Goal: Book appointment/travel/reservation

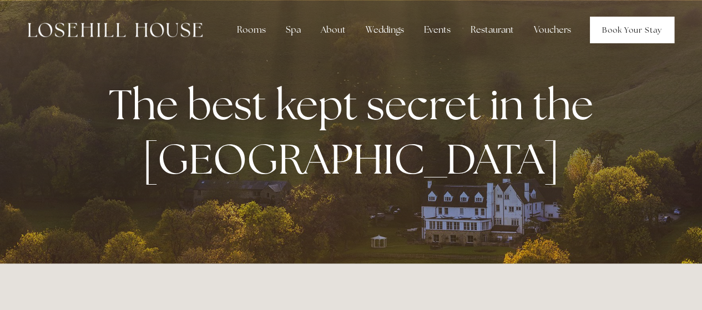
click at [623, 31] on link "Book Your Stay" at bounding box center [632, 30] width 84 height 27
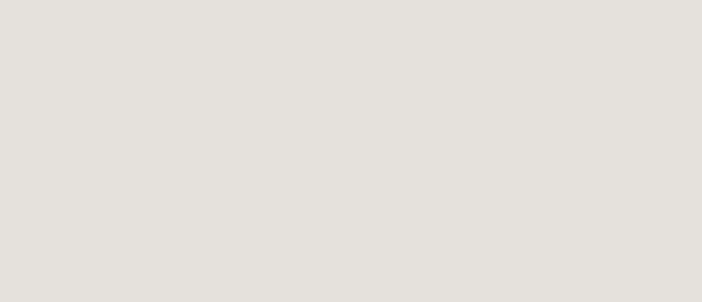
scroll to position [201, 0]
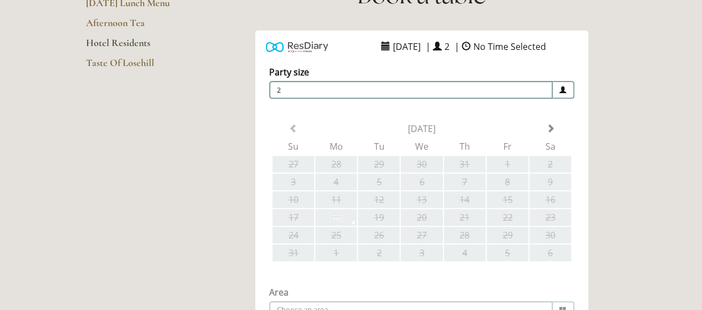
scroll to position [191, 0]
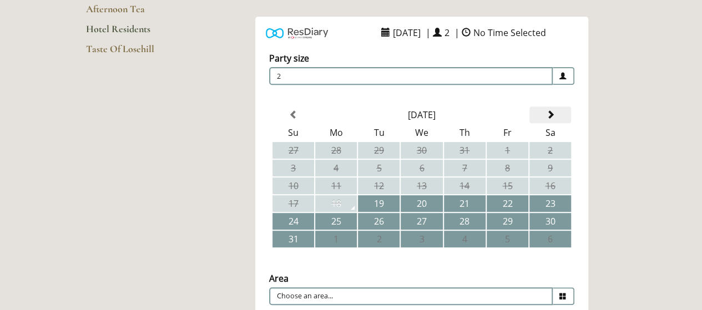
click at [551, 116] on span at bounding box center [549, 114] width 9 height 9
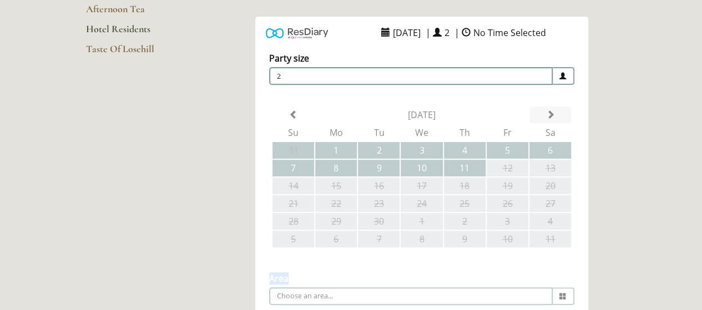
click at [551, 116] on div "Party size Adults 2 1 2 3 4 5 6 Children 0 0 1 2 3 4 5 6" at bounding box center [421, 209] width 333 height 336
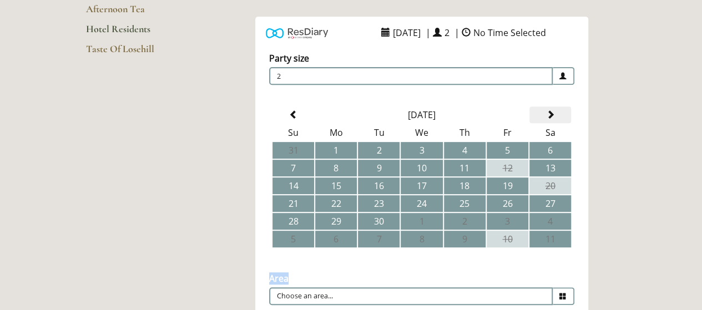
click at [551, 116] on span at bounding box center [549, 114] width 9 height 9
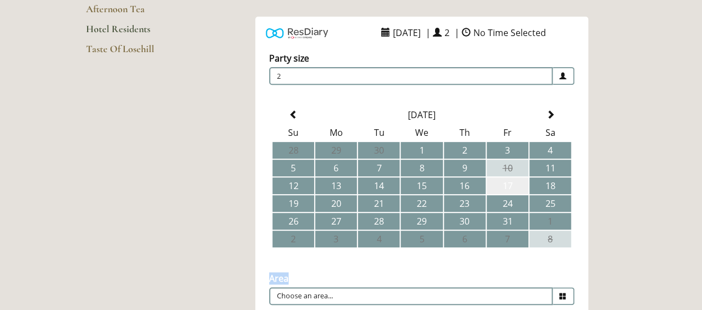
click at [513, 187] on td "17" at bounding box center [507, 185] width 42 height 17
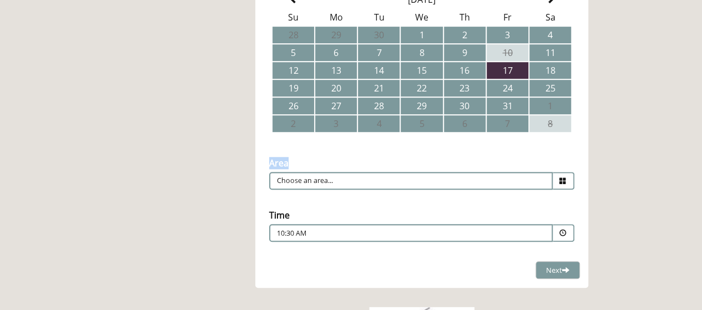
scroll to position [308, 0]
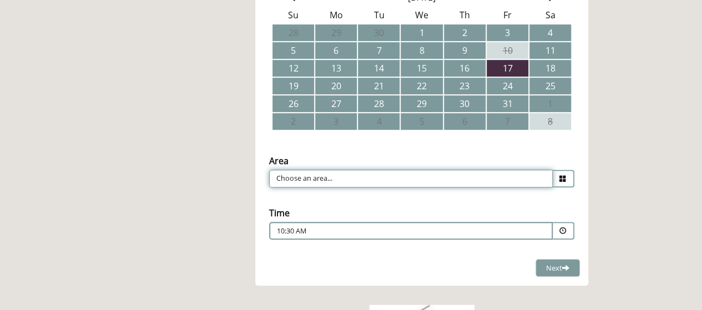
click at [503, 178] on input "Choose an area..." at bounding box center [410, 179] width 283 height 18
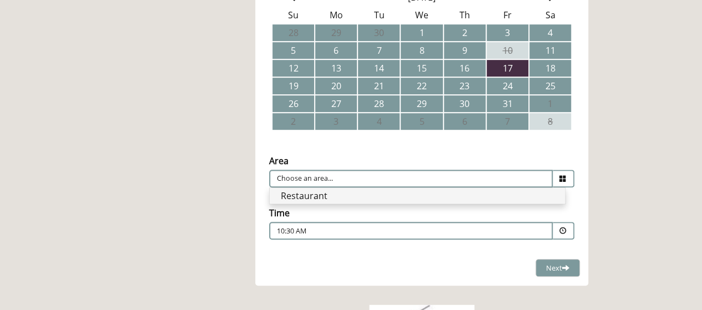
click at [473, 195] on li "Restaurant" at bounding box center [417, 196] width 295 height 16
type input "Restaurant"
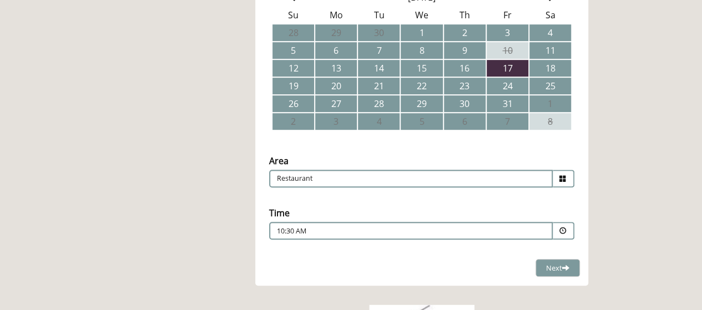
click at [451, 234] on p "10:30 AM" at bounding box center [377, 231] width 201 height 10
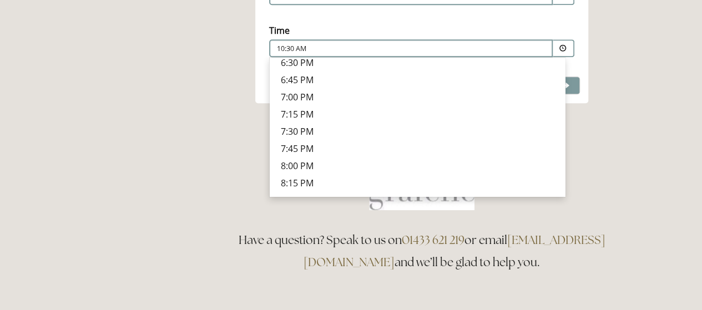
scroll to position [409, 0]
click at [303, 165] on p "8:00 PM" at bounding box center [417, 165] width 273 height 12
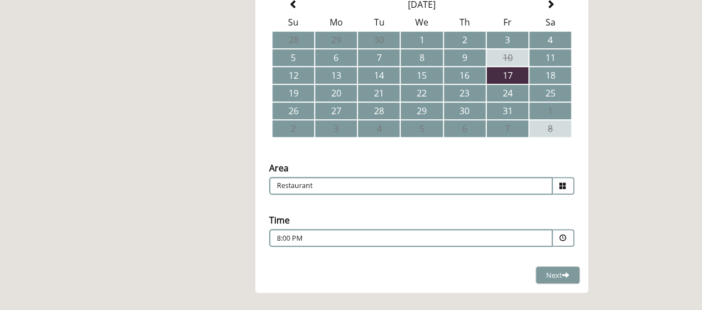
scroll to position [302, 0]
click at [545, 271] on button "Next Loading..." at bounding box center [557, 275] width 44 height 18
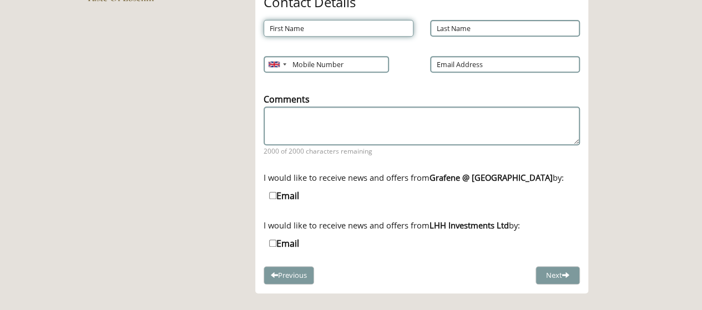
click at [341, 21] on input "First Name" at bounding box center [338, 28] width 150 height 17
type input "Elizabeth"
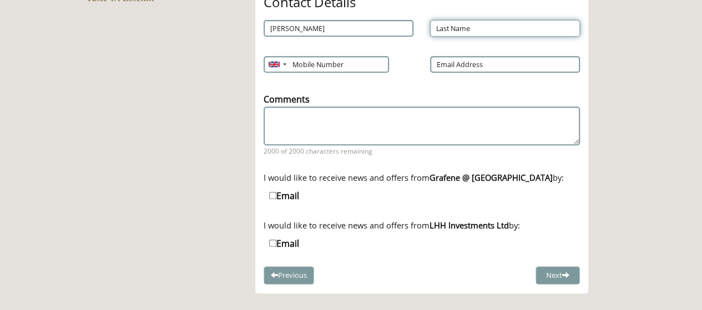
click at [466, 28] on input "Last Name" at bounding box center [505, 28] width 150 height 17
type input "Farrington"
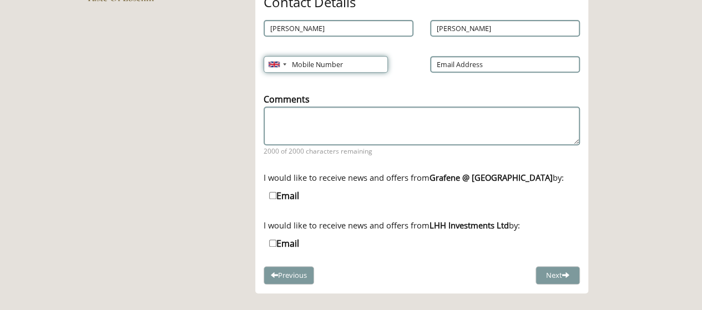
click at [322, 61] on input "Mobile Number" at bounding box center [325, 64] width 124 height 17
type input "07845010204"
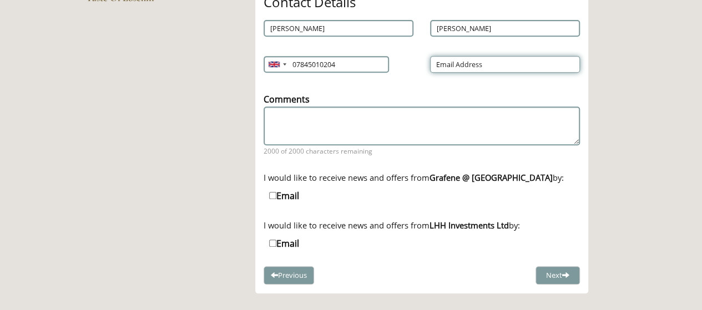
click at [476, 68] on input "Email Address" at bounding box center [505, 64] width 150 height 17
type input "ejbt99@hotmail.com"
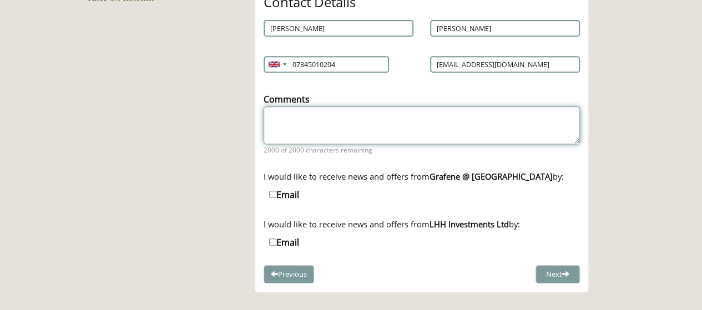
click at [341, 117] on textarea "Comments" at bounding box center [421, 125] width 316 height 38
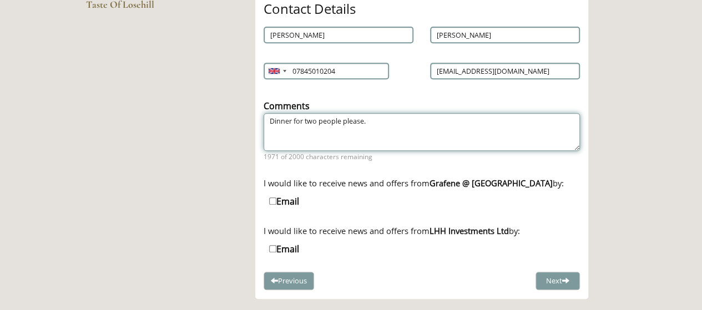
scroll to position [236, 0]
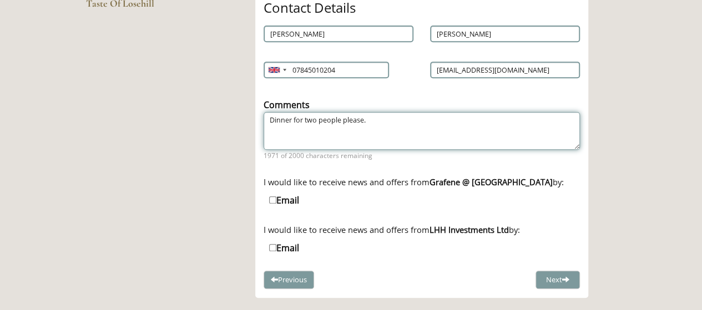
drag, startPoint x: 392, startPoint y: 120, endPoint x: 258, endPoint y: 116, distance: 133.2
click at [258, 116] on div "Comments Dinner for two people please. 1971 of 2000 characters remaining" at bounding box center [421, 129] width 333 height 75
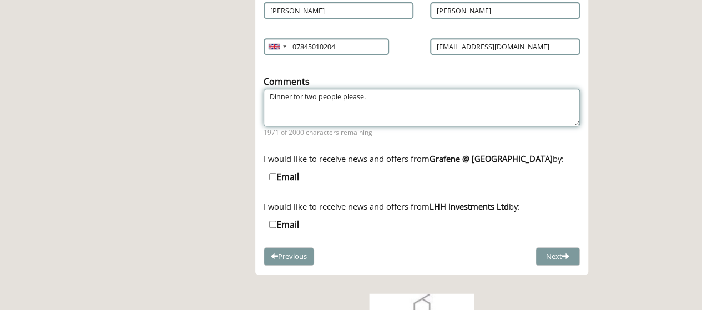
scroll to position [260, 0]
type textarea "Dinner for two people please."
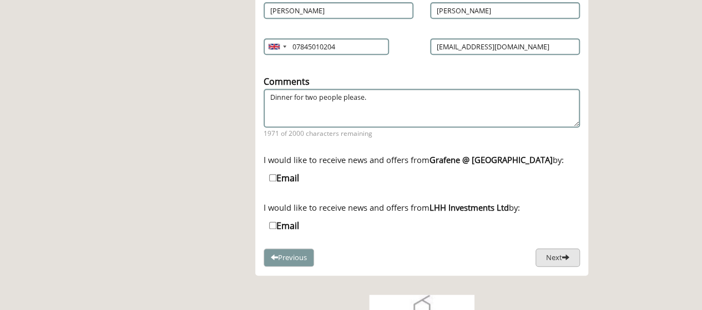
click at [555, 256] on button "Next" at bounding box center [557, 257] width 44 height 18
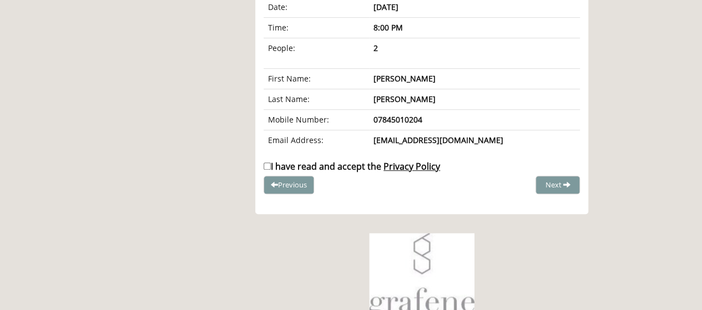
scroll to position [197, 0]
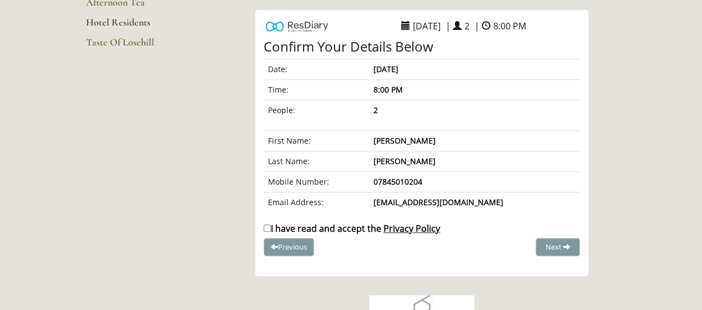
click at [270, 228] on input "I have read and accept the Privacy Policy" at bounding box center [266, 228] width 7 height 7
checkbox input "true"
click at [565, 246] on button "Complete Booking" at bounding box center [537, 247] width 84 height 18
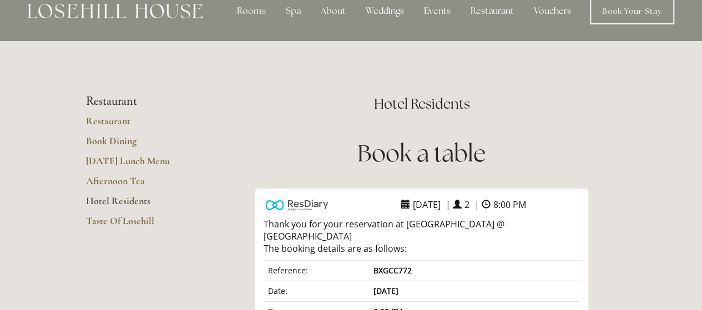
scroll to position [0, 0]
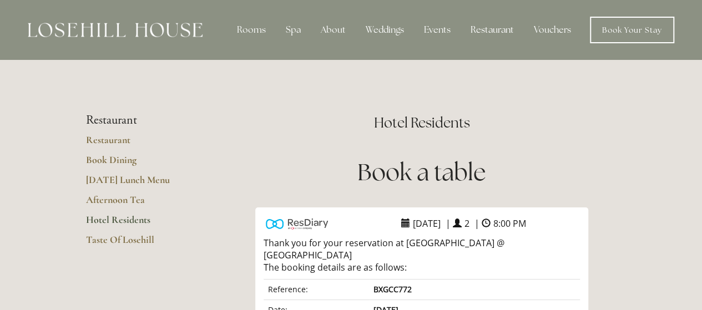
click at [120, 222] on link "Hotel Residents" at bounding box center [139, 224] width 106 height 20
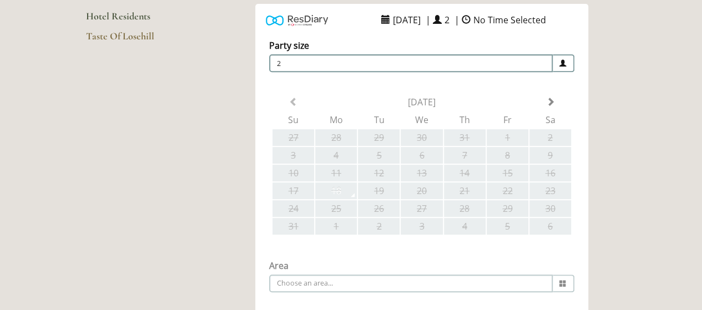
scroll to position [267, 0]
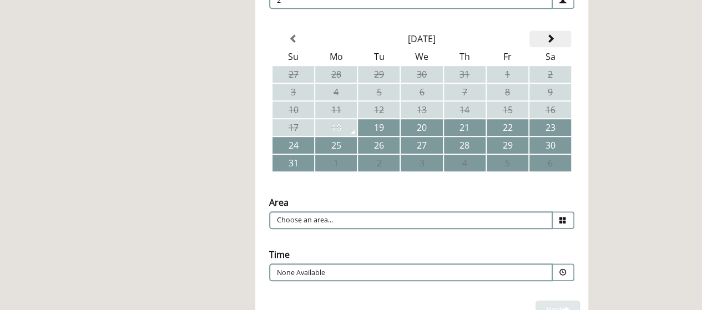
click at [551, 42] on span at bounding box center [549, 38] width 9 height 9
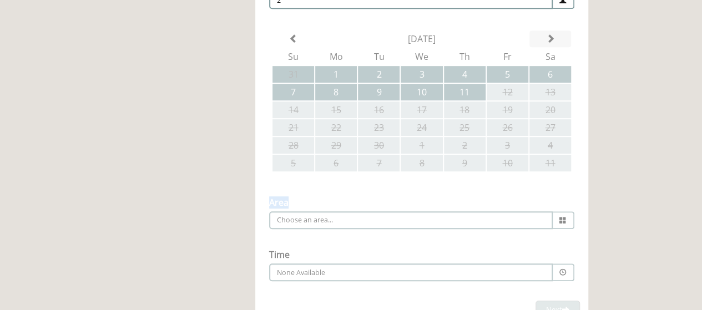
click at [551, 42] on div "Party size Adults 2 1 2 3 4 5 6 Children 0 0 1 2 3 4 5 6" at bounding box center [421, 133] width 333 height 336
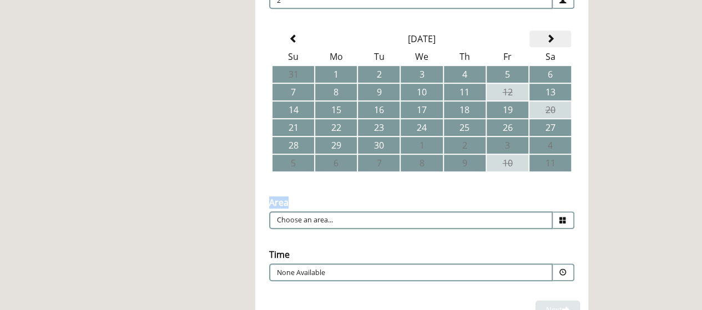
click at [551, 42] on span at bounding box center [549, 38] width 9 height 9
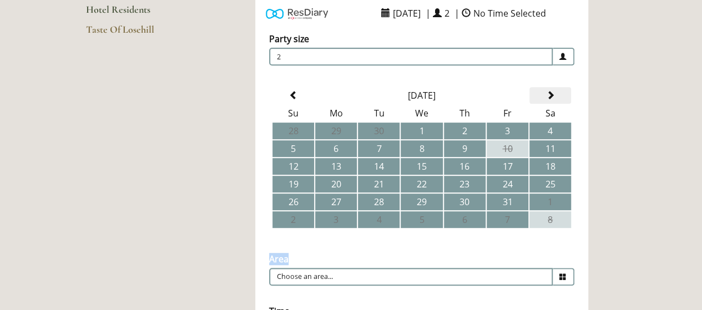
scroll to position [206, 0]
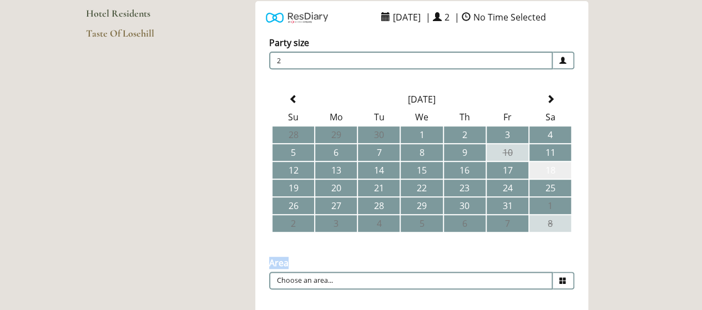
click at [549, 173] on td "18" at bounding box center [550, 170] width 42 height 17
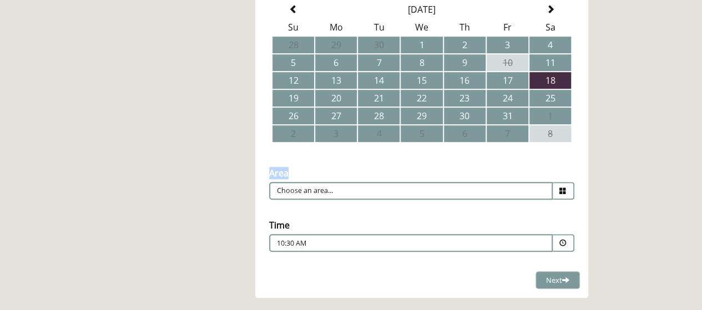
scroll to position [300, 0]
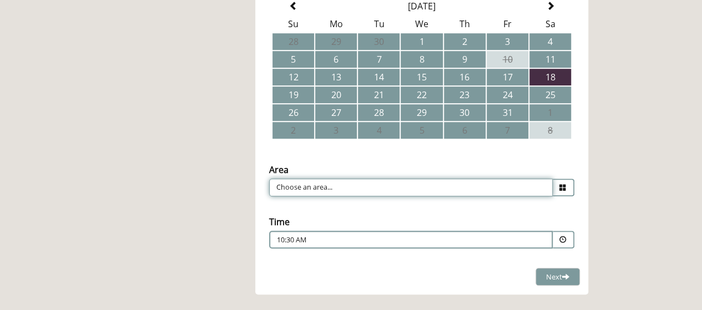
click at [485, 186] on input "Choose an area..." at bounding box center [410, 188] width 283 height 18
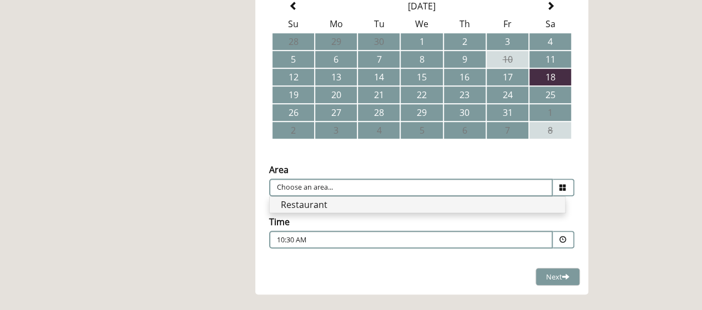
click at [405, 202] on li "Restaurant" at bounding box center [417, 205] width 295 height 16
type input "Restaurant"
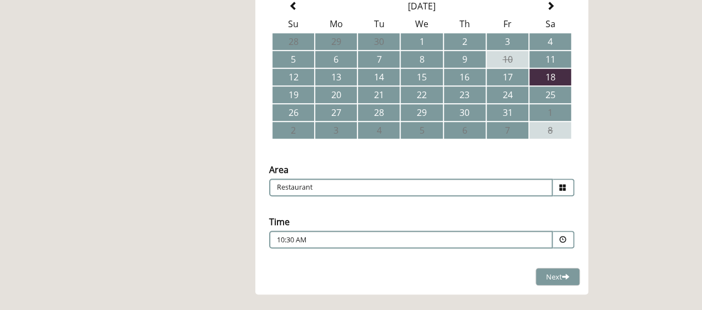
click at [397, 245] on p "10:30 AM" at bounding box center [377, 240] width 201 height 10
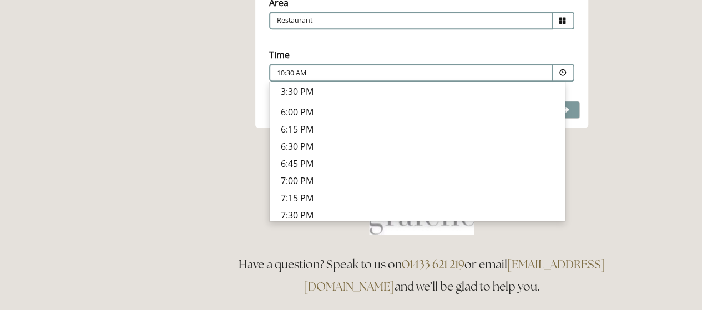
scroll to position [360, 0]
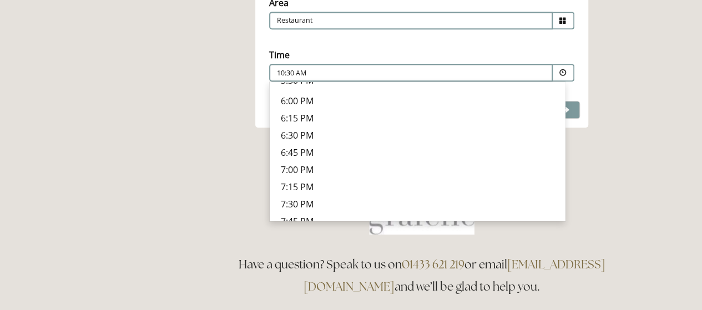
click at [307, 202] on p "7:30 PM" at bounding box center [417, 204] width 273 height 12
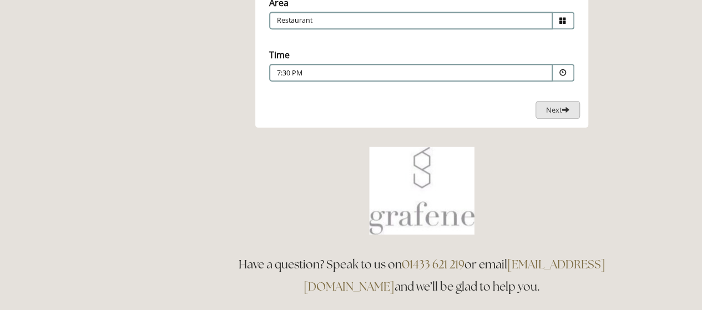
click at [571, 109] on button "Next Loading..." at bounding box center [557, 110] width 44 height 18
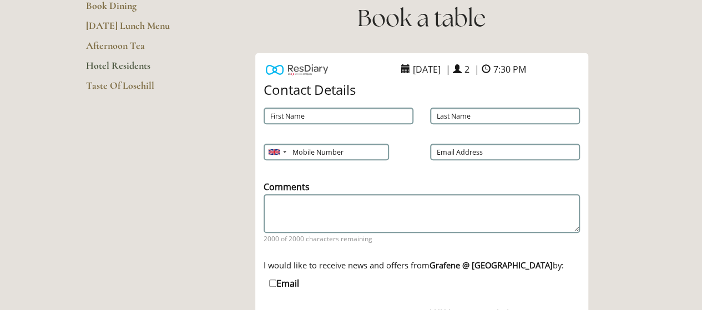
scroll to position [149, 0]
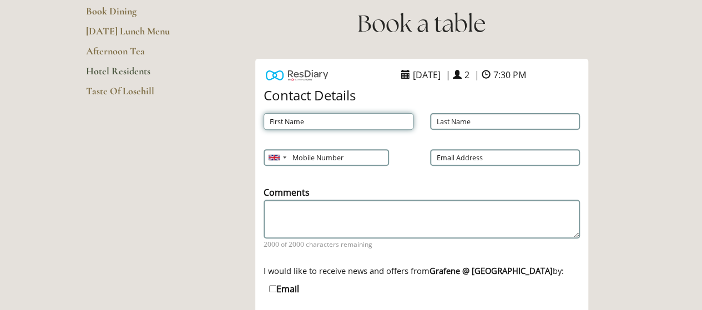
click at [377, 116] on input "First Name" at bounding box center [338, 121] width 150 height 17
type input "Elizabeth"
click at [469, 119] on input "Last Name" at bounding box center [505, 121] width 150 height 17
type input "Farrington"
click at [453, 166] on div "Email Address" at bounding box center [505, 158] width 166 height 28
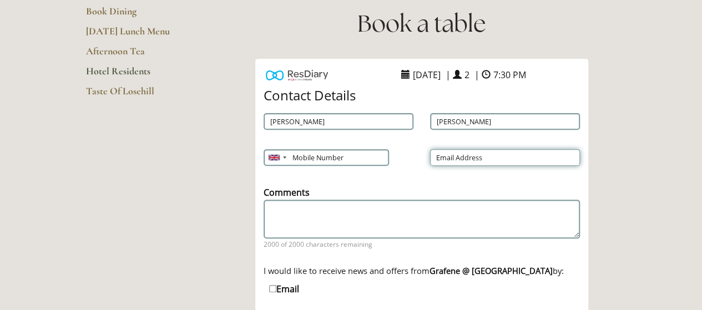
click at [452, 164] on input "Email Address" at bounding box center [505, 157] width 150 height 17
type input "ejbt99@hotmail.com"
click at [300, 161] on input "Mobile Number" at bounding box center [325, 157] width 124 height 17
type input "07845010204"
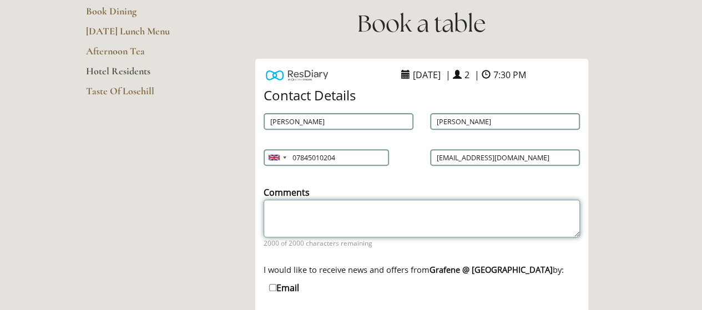
click at [315, 222] on textarea "Comments" at bounding box center [421, 219] width 316 height 38
paste textarea "Dinner for two people please."
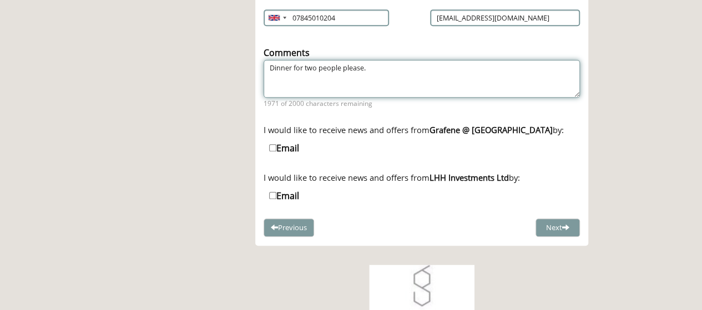
type textarea "Dinner for two people please."
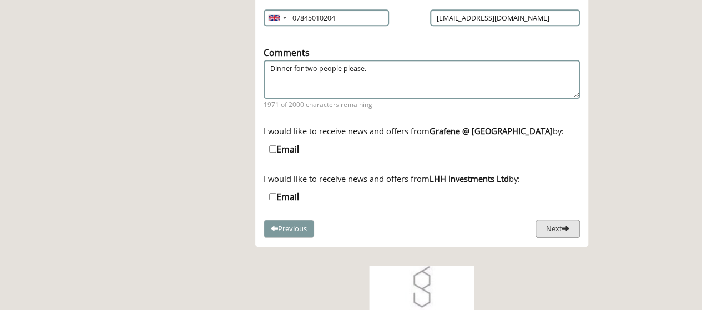
click at [572, 229] on button "Next" at bounding box center [557, 229] width 44 height 18
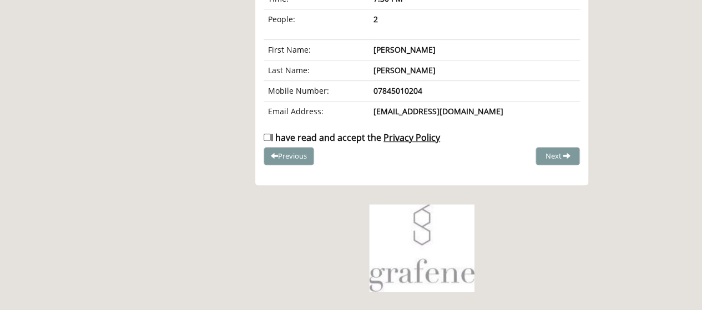
scroll to position [226, 0]
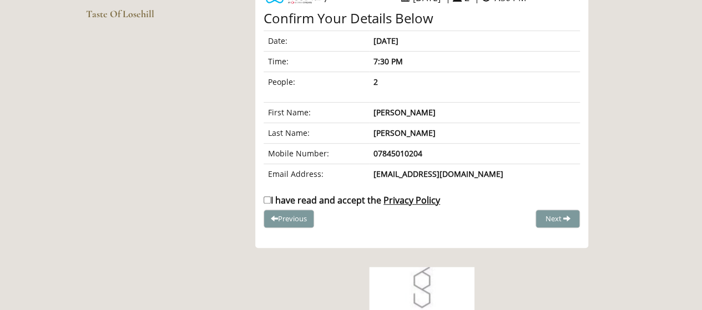
click at [267, 199] on input "I have read and accept the Privacy Policy" at bounding box center [266, 199] width 7 height 7
checkbox input "true"
click at [521, 218] on span "Complete Booking" at bounding box center [533, 219] width 61 height 10
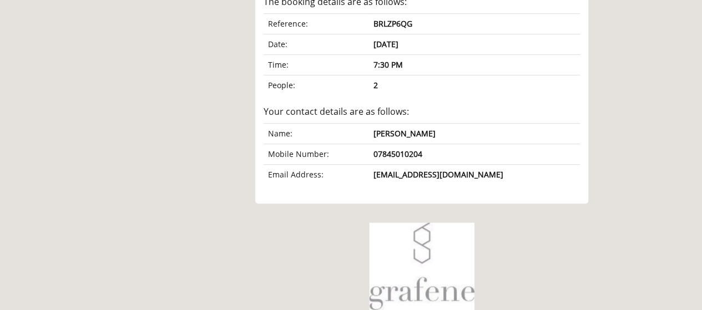
scroll to position [0, 0]
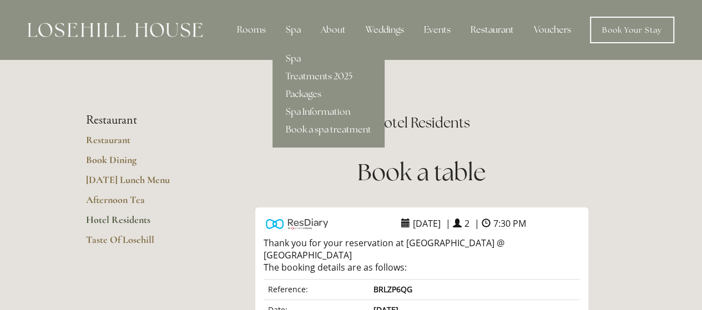
click at [299, 21] on div "Spa" at bounding box center [293, 30] width 33 height 22
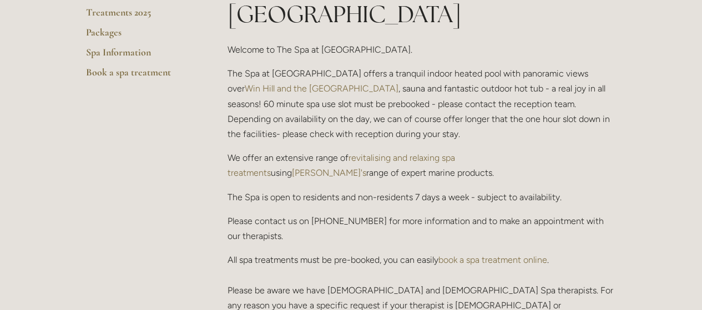
scroll to position [290, 0]
click at [510, 254] on link "book a spa treatment online" at bounding box center [492, 259] width 109 height 11
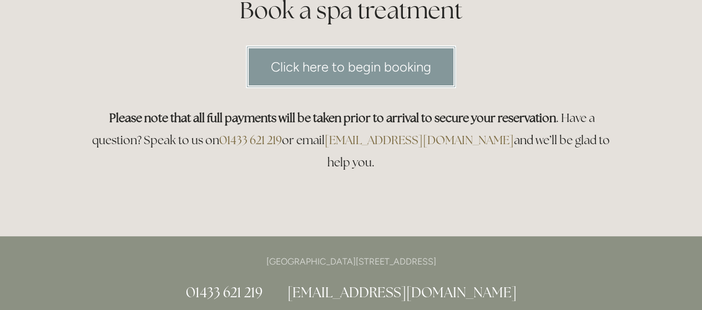
scroll to position [163, 0]
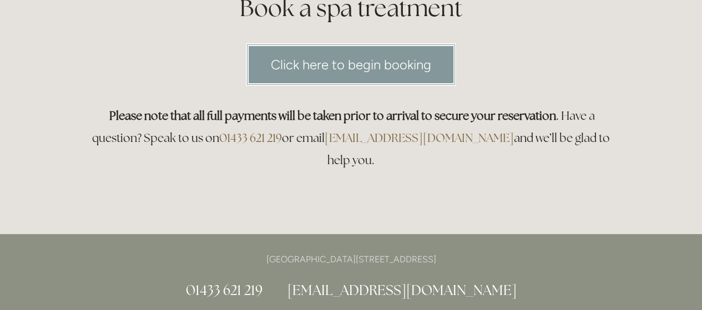
click at [366, 65] on link "Click here to begin booking" at bounding box center [351, 64] width 210 height 43
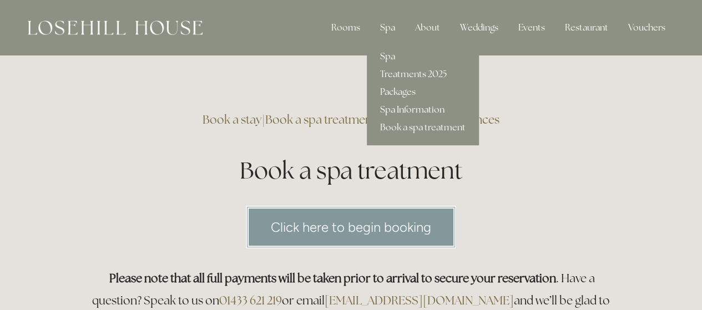
click at [395, 110] on link "Spa Information" at bounding box center [423, 110] width 112 height 18
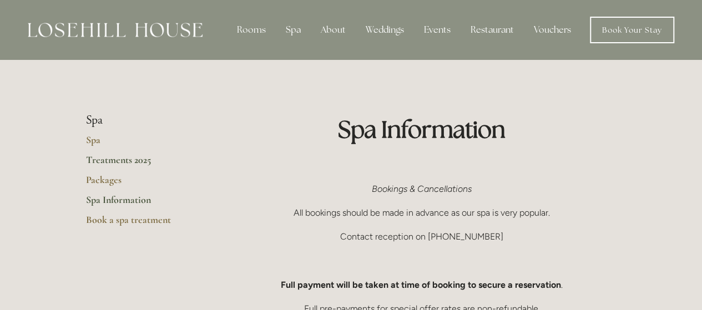
click at [141, 161] on link "Treatments 2025" at bounding box center [139, 164] width 106 height 20
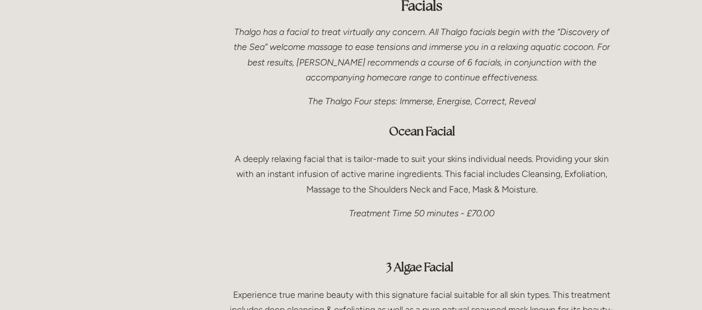
scroll to position [668, 0]
